Goal: Navigation & Orientation: Go to known website

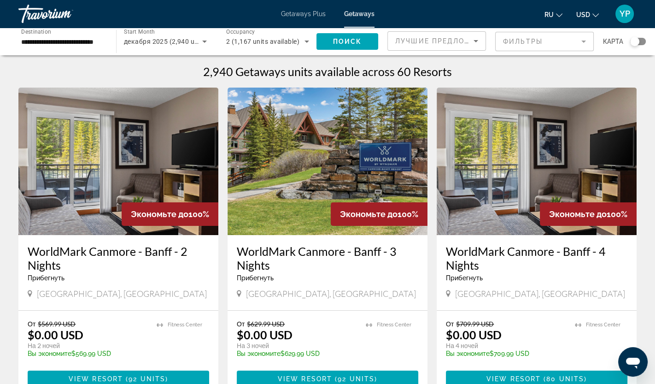
click at [25, 17] on div "Travorium" at bounding box center [64, 14] width 92 height 24
